Goal: Transaction & Acquisition: Purchase product/service

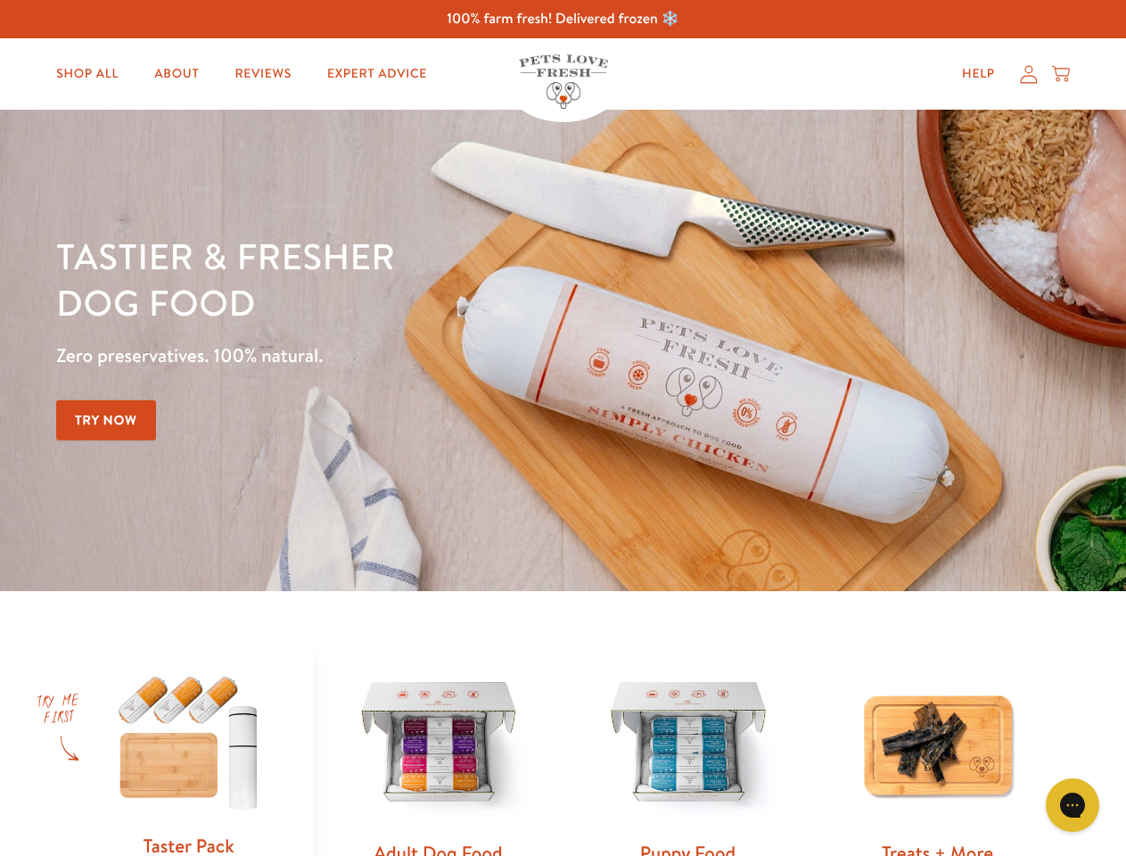
click at [563, 428] on div "Tastier & fresher dog food Zero preservatives. 100% natural. Try Now" at bounding box center [394, 350] width 676 height 235
click at [1073, 805] on icon "Gorgias live chat" at bounding box center [1072, 804] width 17 height 17
